Goal: Task Accomplishment & Management: Use online tool/utility

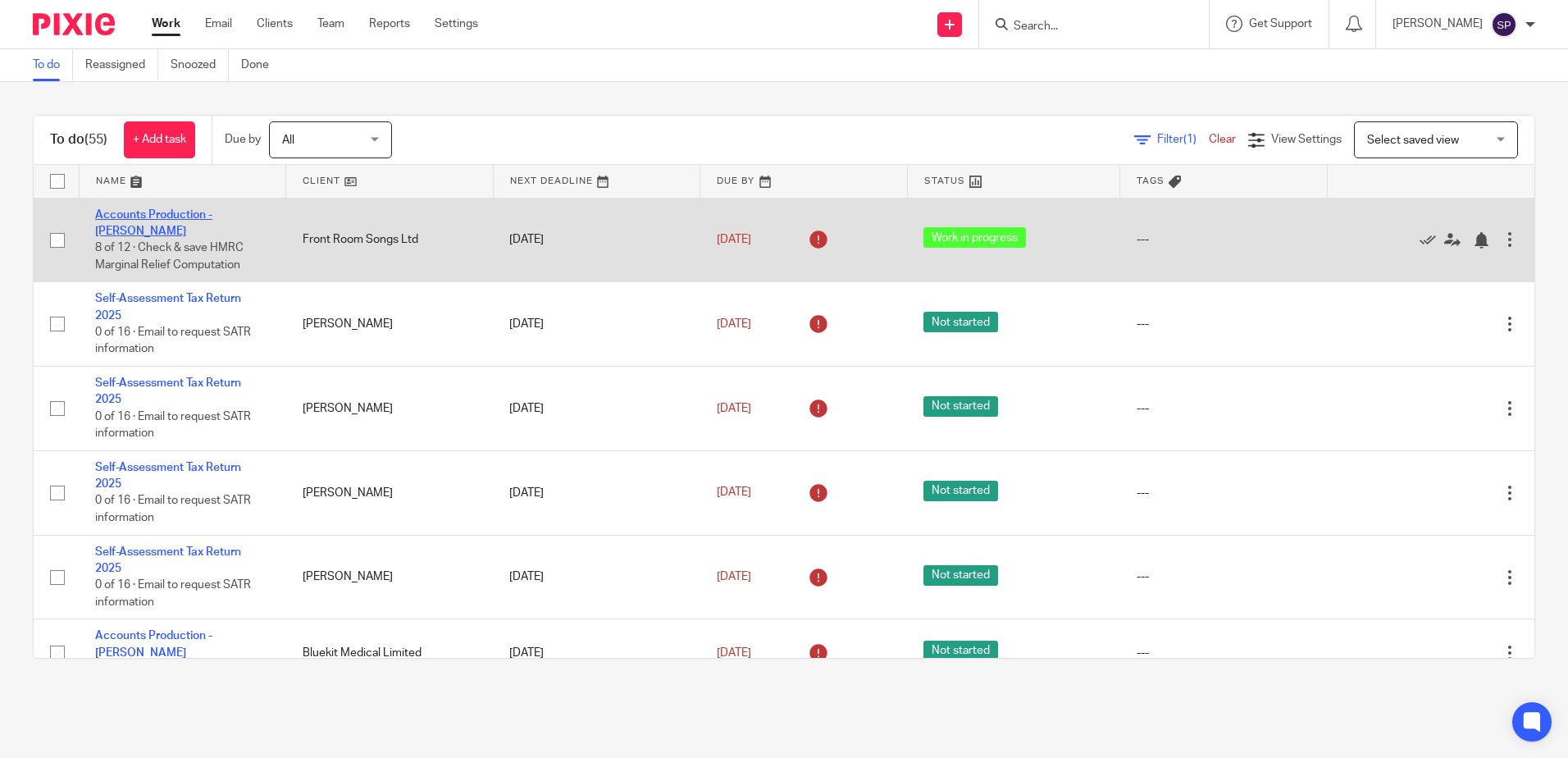
click at [168, 212] on link "Accounts Production - [PERSON_NAME]" at bounding box center [154, 224] width 117 height 28
click at [194, 212] on link "Accounts Production - [PERSON_NAME]" at bounding box center [154, 224] width 117 height 28
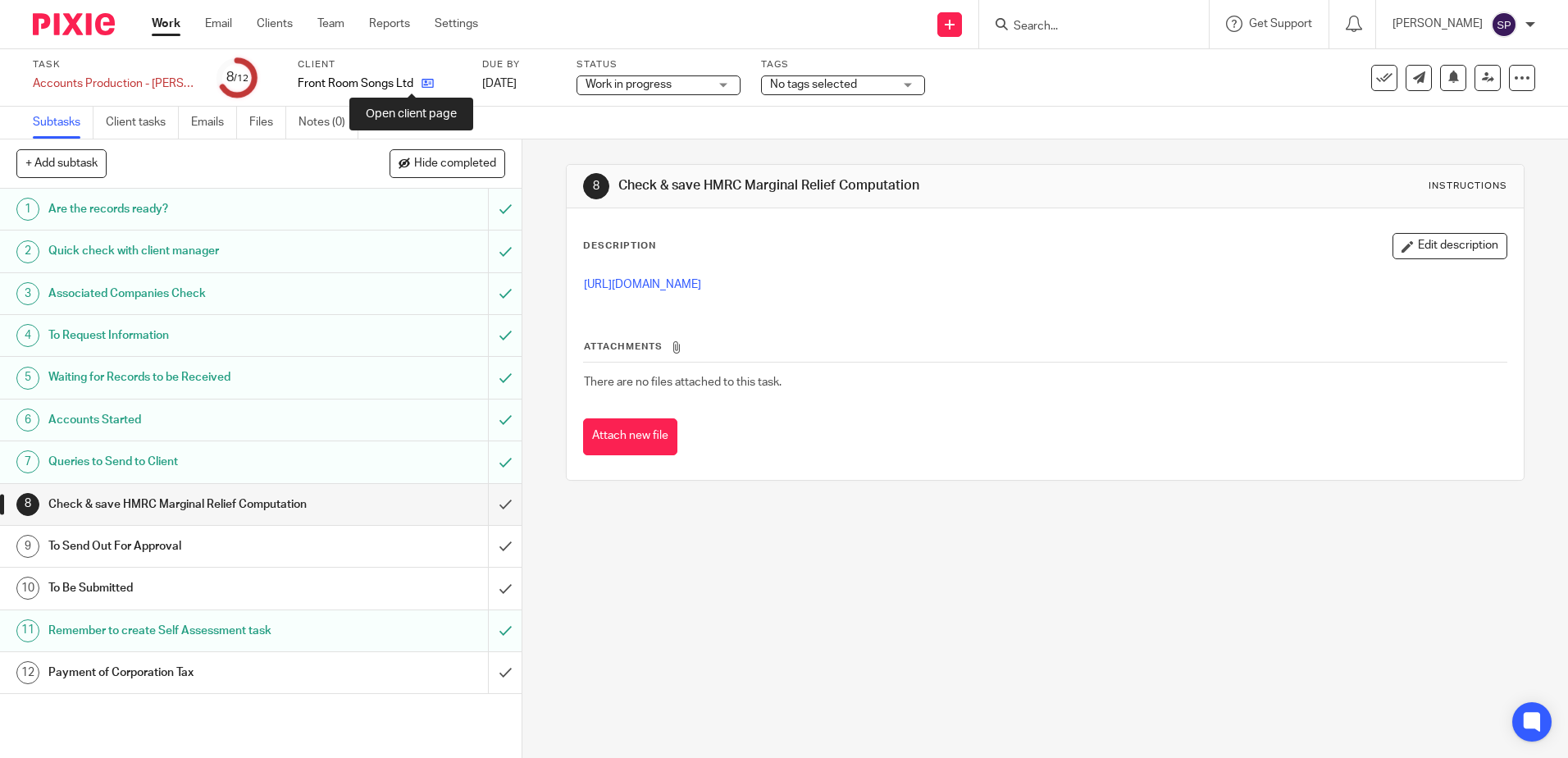
click at [422, 81] on icon at bounding box center [428, 83] width 12 height 12
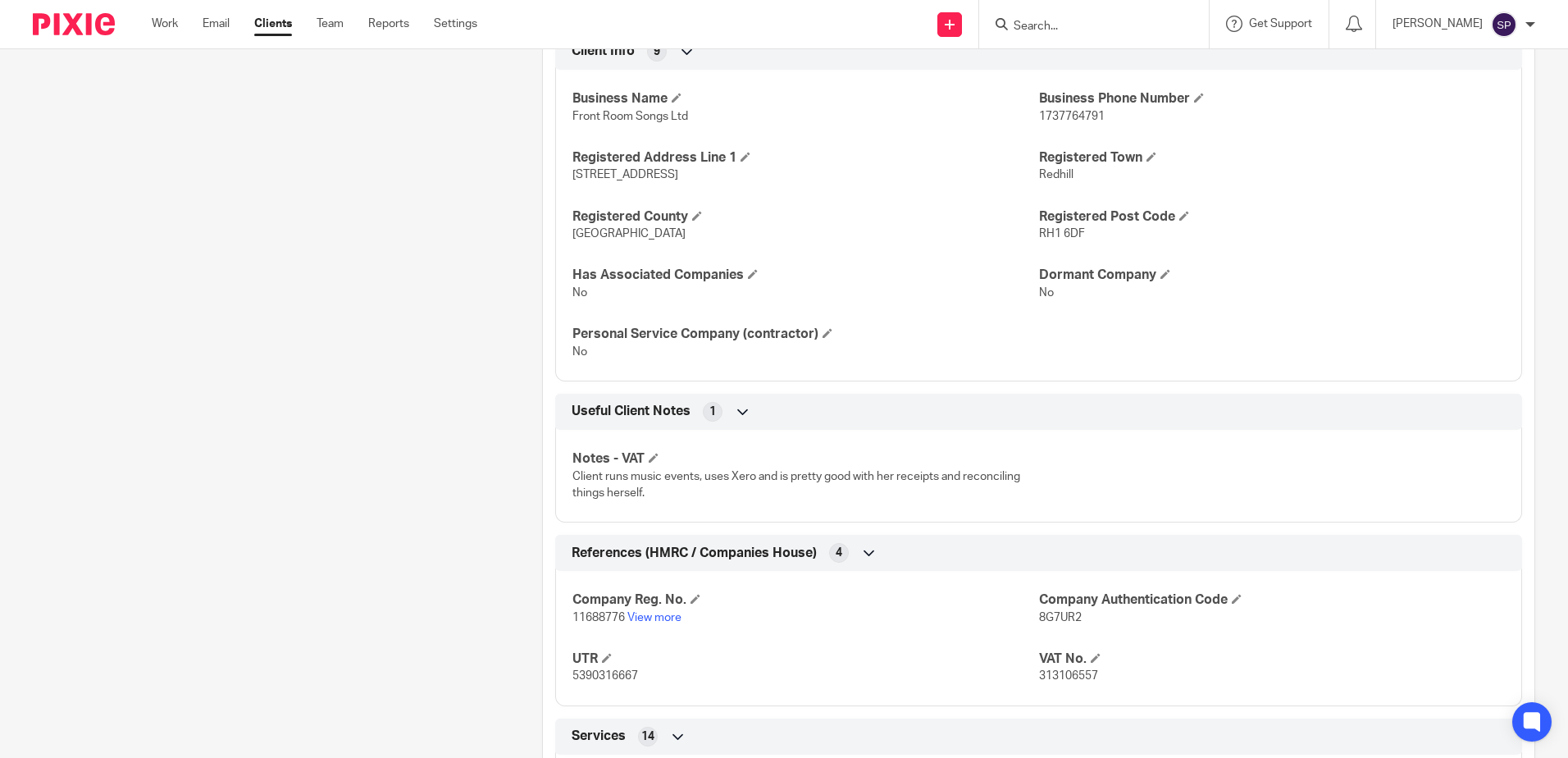
scroll to position [821, 0]
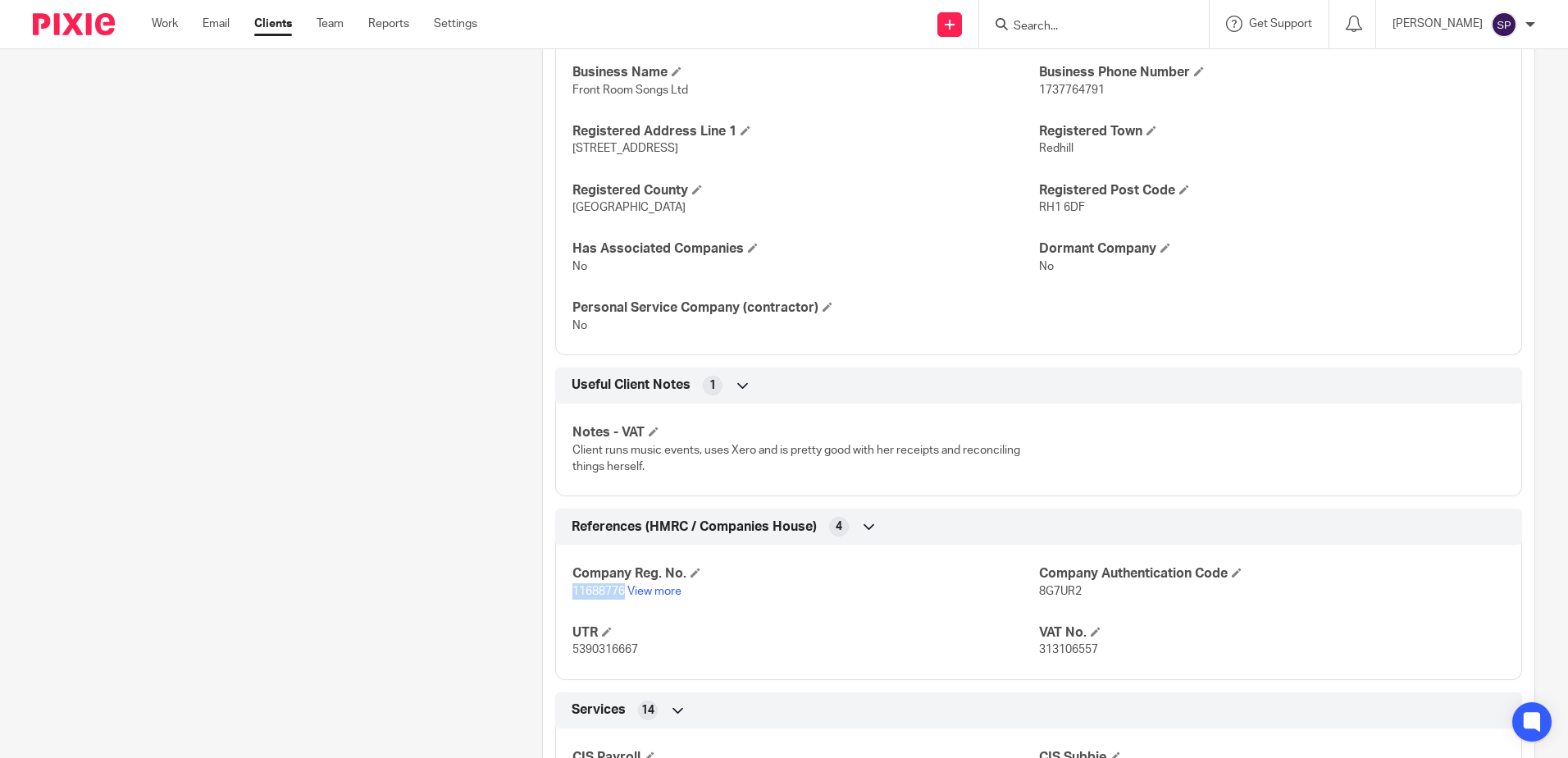
drag, startPoint x: 570, startPoint y: 589, endPoint x: 622, endPoint y: 591, distance: 52.0
click at [622, 591] on span "11688776" at bounding box center [599, 591] width 52 height 11
copy span "11688776"
drag, startPoint x: 566, startPoint y: 649, endPoint x: 637, endPoint y: 657, distance: 71.4
click at [637, 657] on div "Company Reg. No. 11688776 View more Company Authentication Code 8G7UR2 UTR 5390…" at bounding box center [1038, 606] width 967 height 148
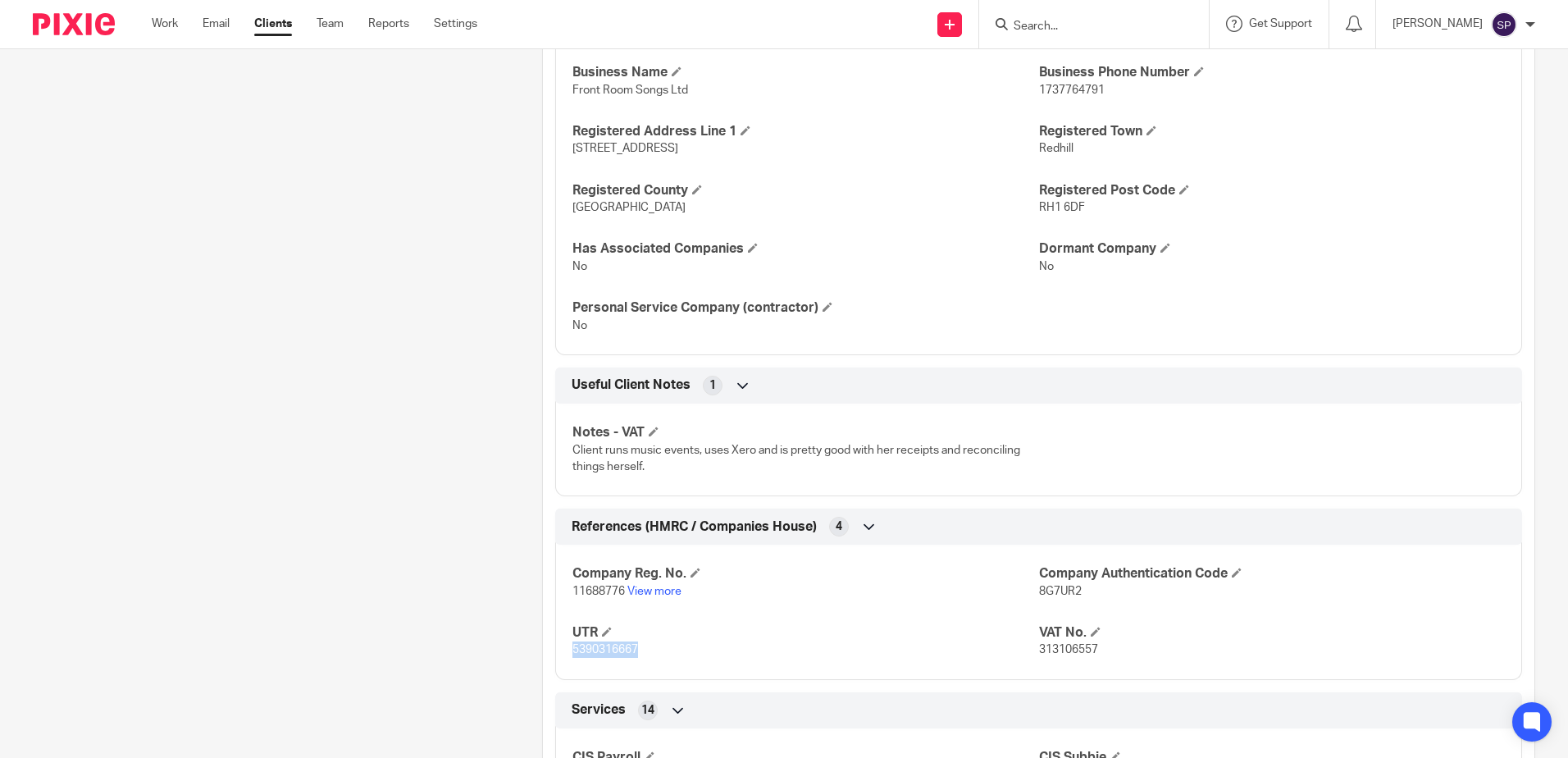
copy span "5390316667"
click at [491, 593] on div "Client contacts Katie Smith 07776431789 Edit contact Create client from contact…" at bounding box center [261, 408] width 509 height 2109
